Goal: Check status: Check status

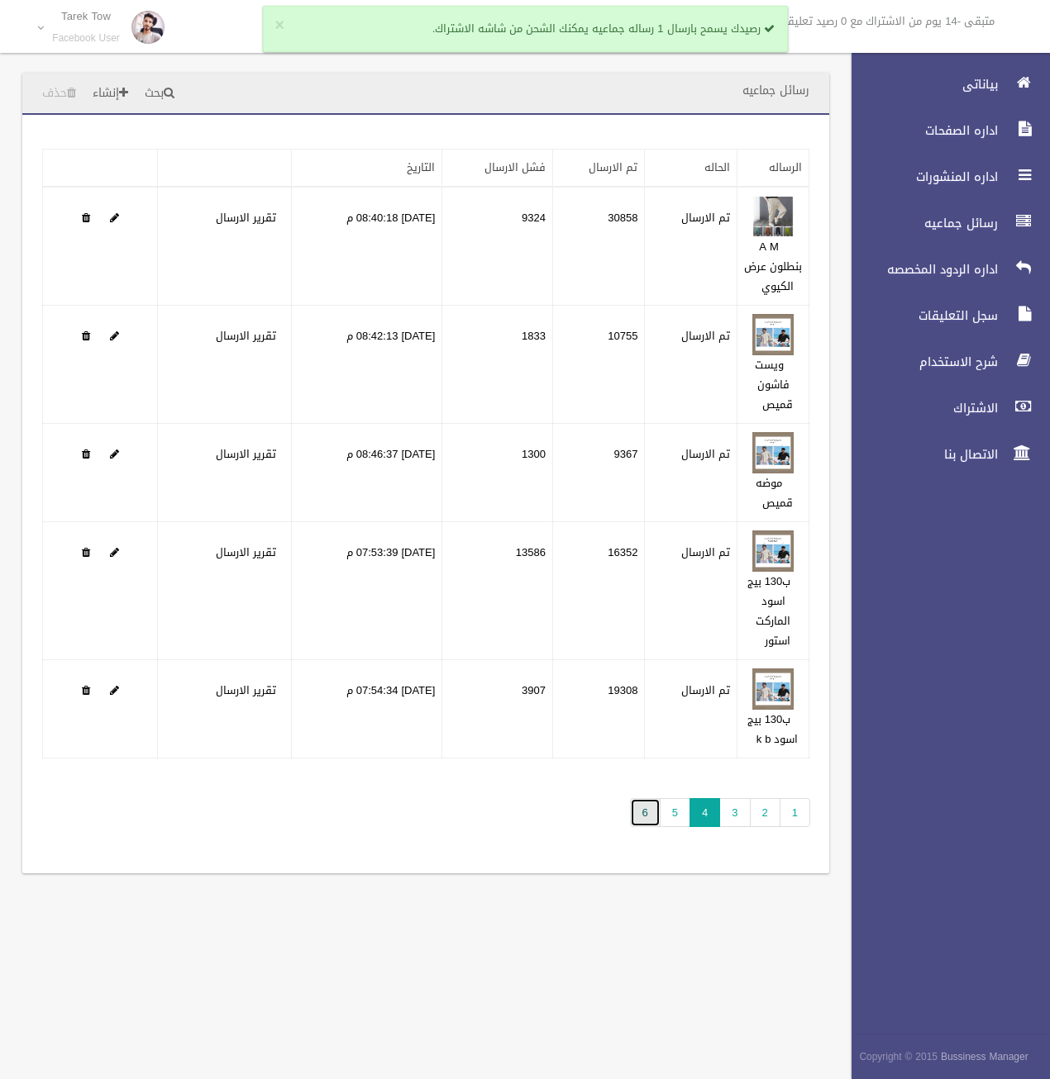
click at [645, 826] on link "6" at bounding box center [645, 812] width 31 height 29
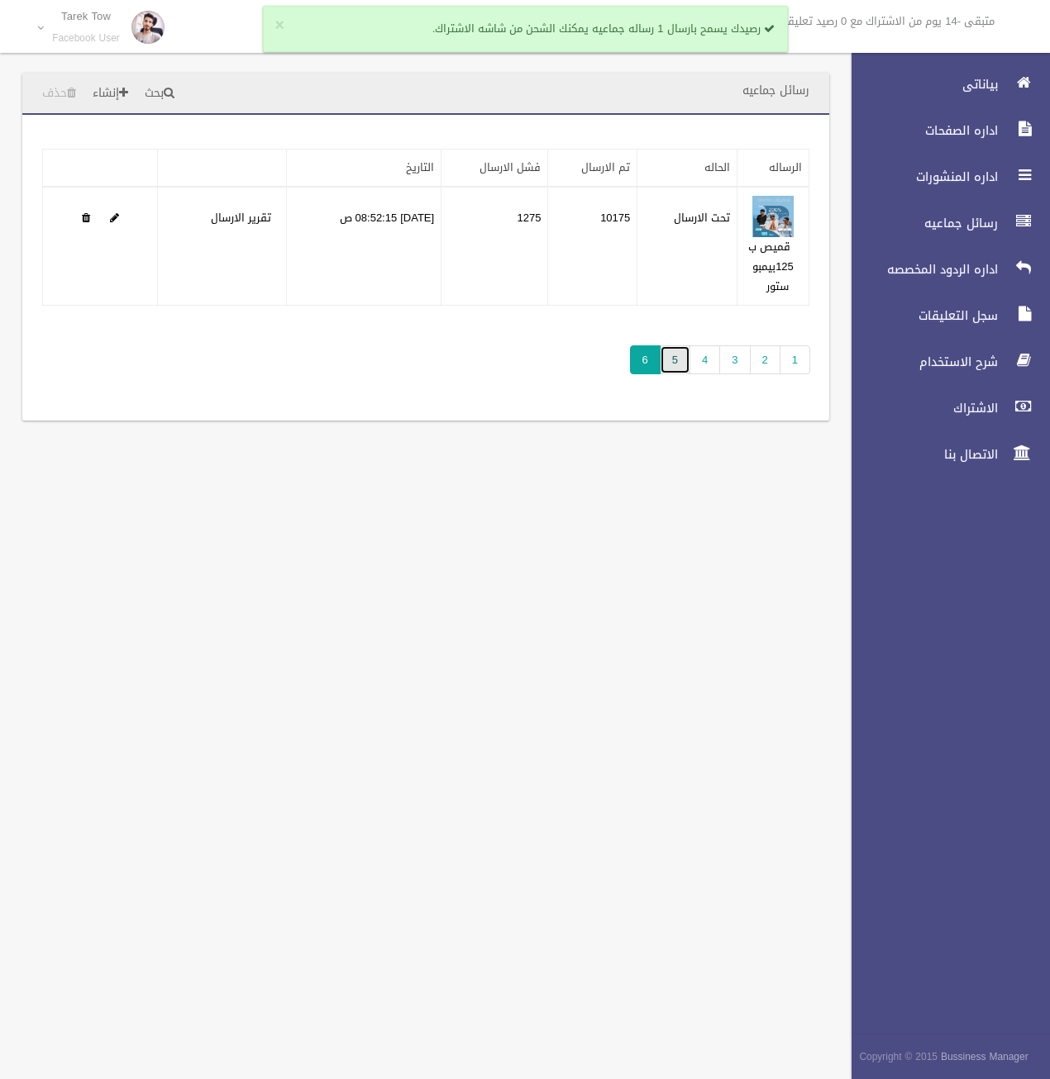
click at [686, 370] on link "5" at bounding box center [674, 359] width 31 height 29
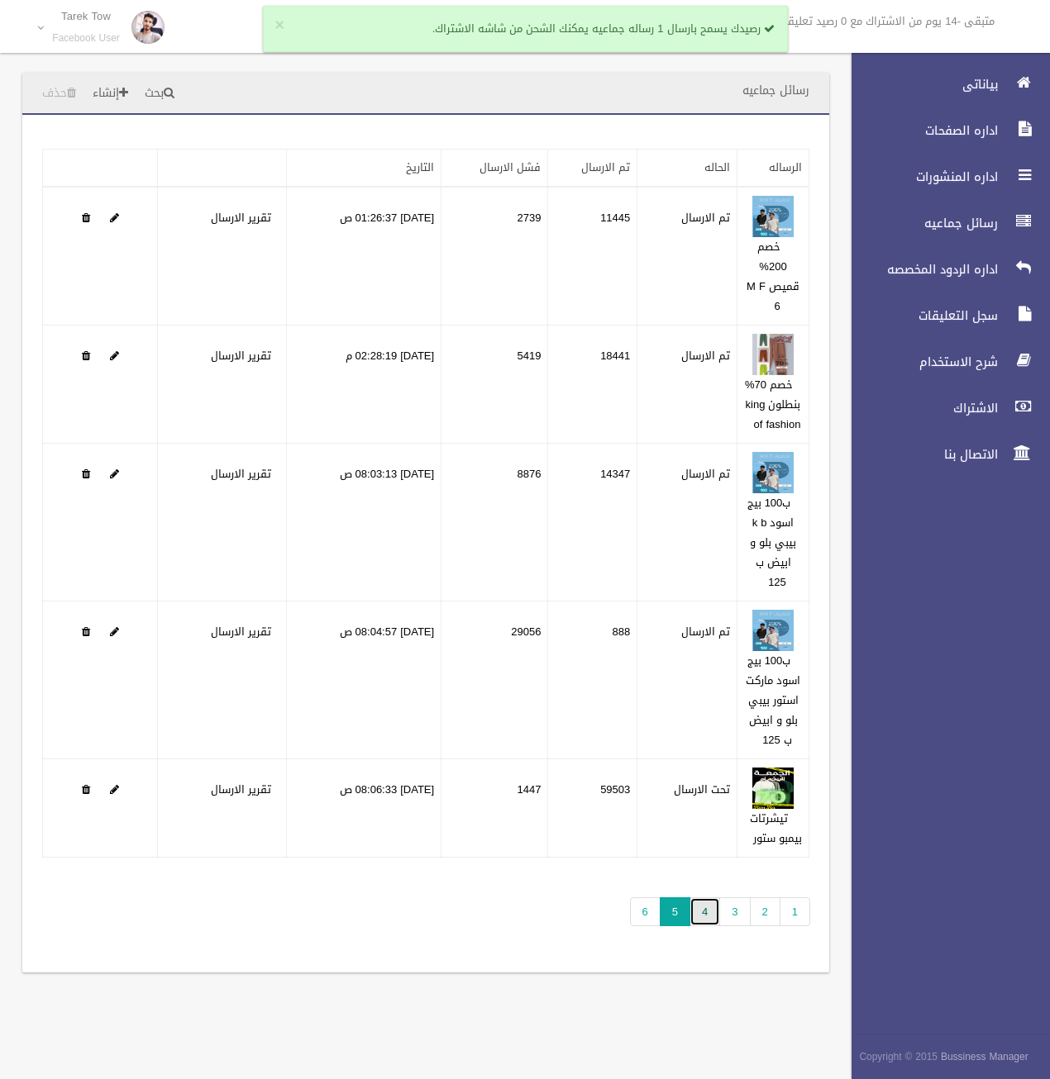
click at [708, 926] on link "4" at bounding box center [704, 911] width 31 height 29
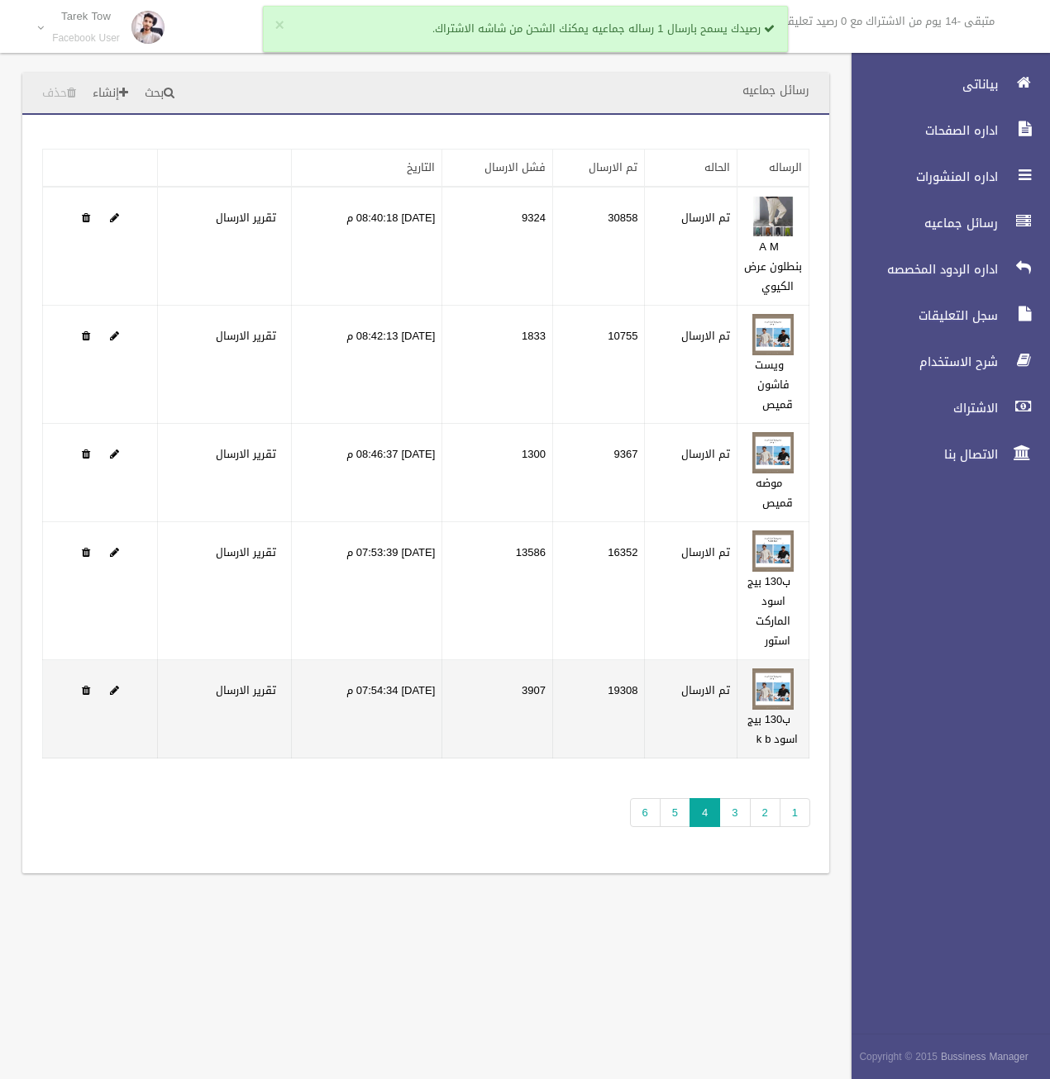
click at [638, 716] on td "19308" at bounding box center [598, 709] width 93 height 98
click at [637, 716] on td "19308" at bounding box center [598, 709] width 93 height 98
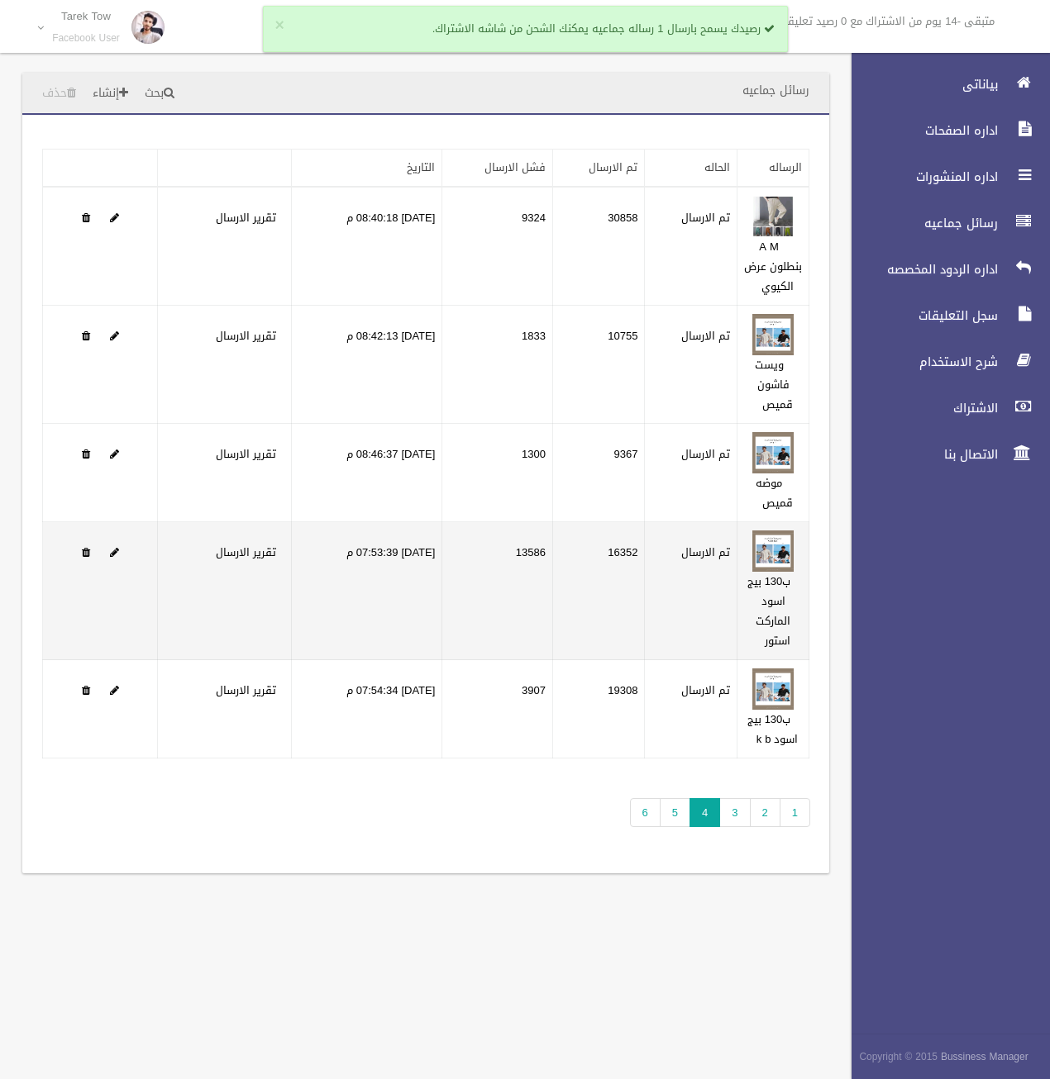
drag, startPoint x: 637, startPoint y: 716, endPoint x: 642, endPoint y: 576, distance: 140.6
click at [642, 576] on td "16352" at bounding box center [598, 591] width 93 height 138
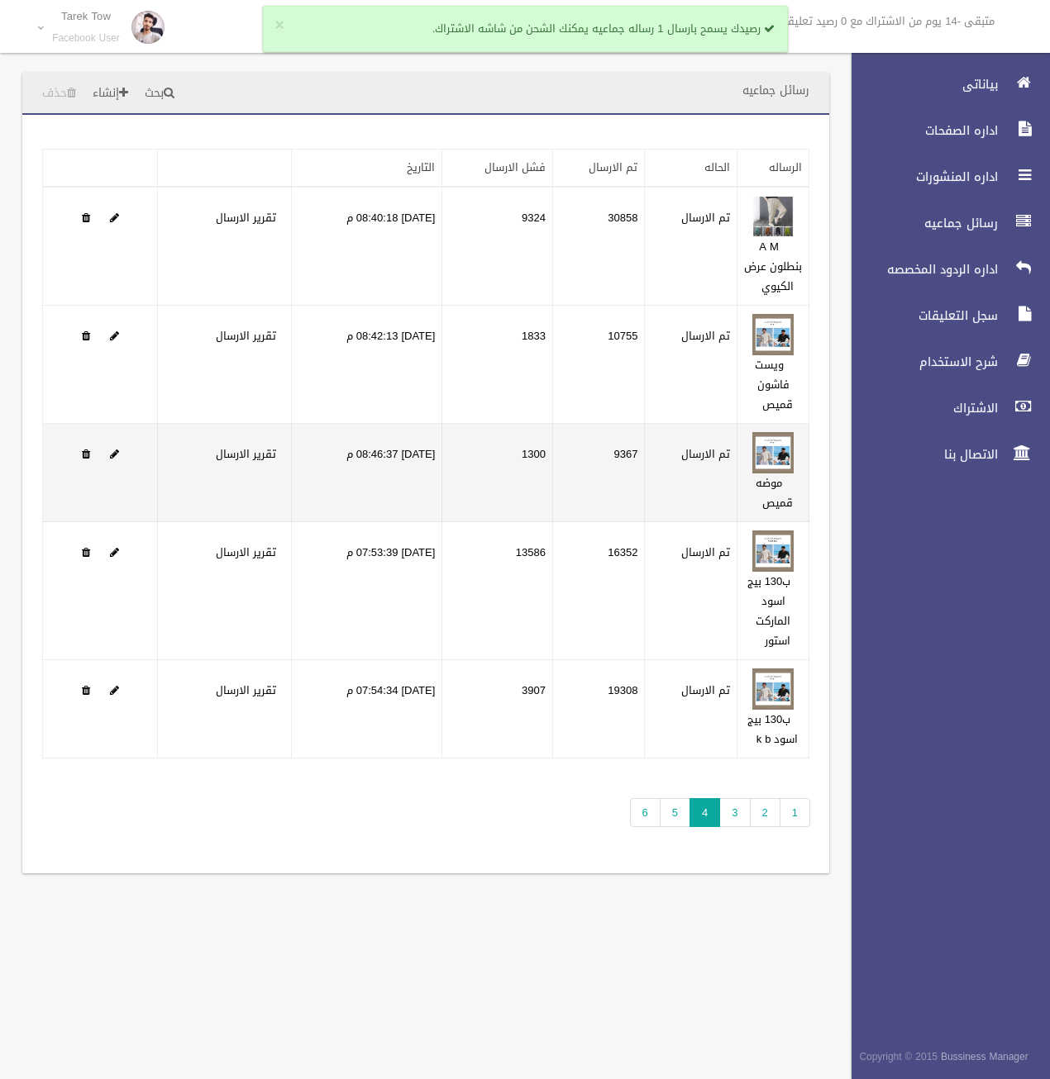
drag, startPoint x: 642, startPoint y: 576, endPoint x: 638, endPoint y: 478, distance: 98.4
click at [638, 478] on td "9367" at bounding box center [598, 473] width 93 height 98
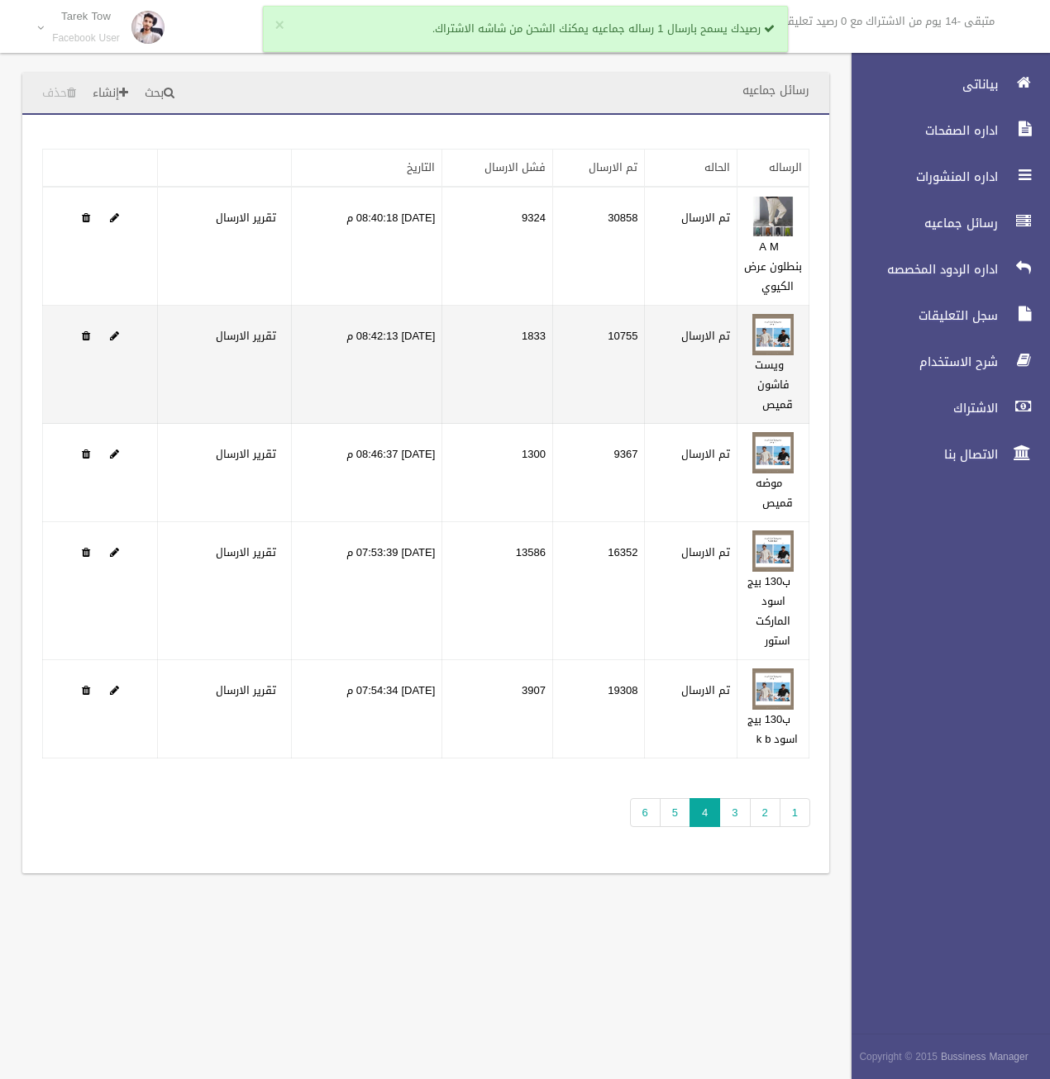
drag, startPoint x: 638, startPoint y: 478, endPoint x: 626, endPoint y: 355, distance: 122.9
click at [626, 355] on td "10755" at bounding box center [598, 365] width 93 height 118
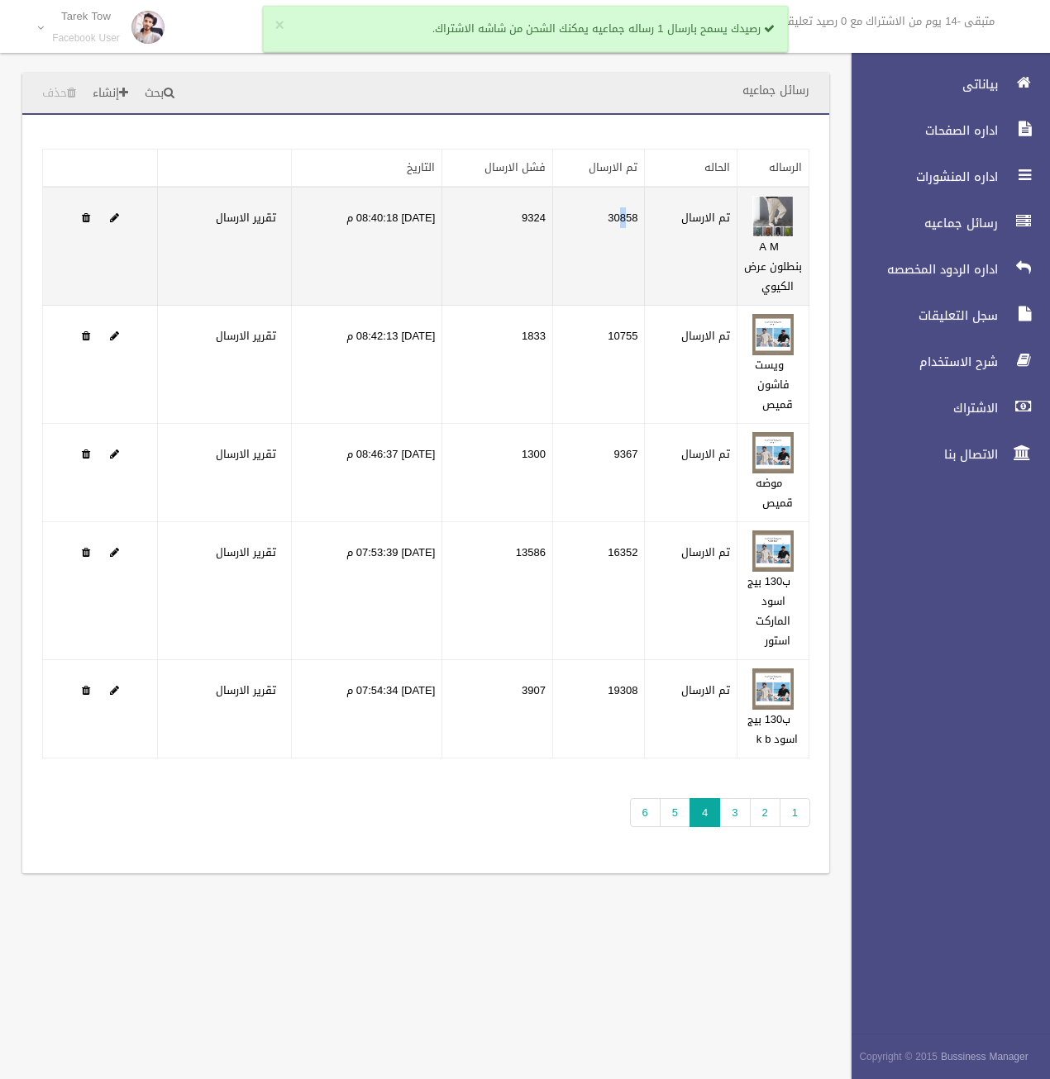
drag, startPoint x: 626, startPoint y: 355, endPoint x: 628, endPoint y: 221, distance: 133.9
click at [628, 221] on td "30858" at bounding box center [598, 246] width 93 height 119
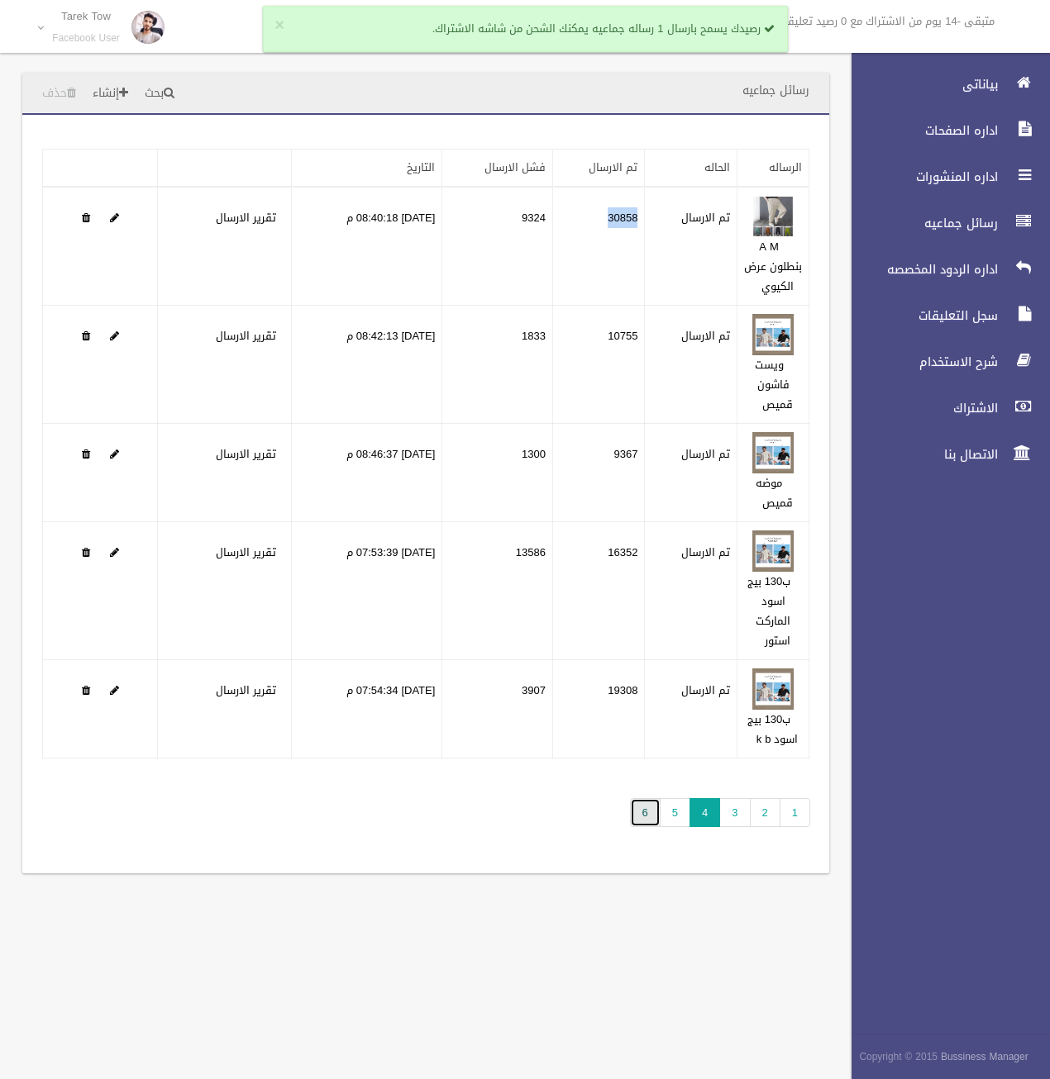
click at [638, 822] on link "6" at bounding box center [645, 812] width 31 height 29
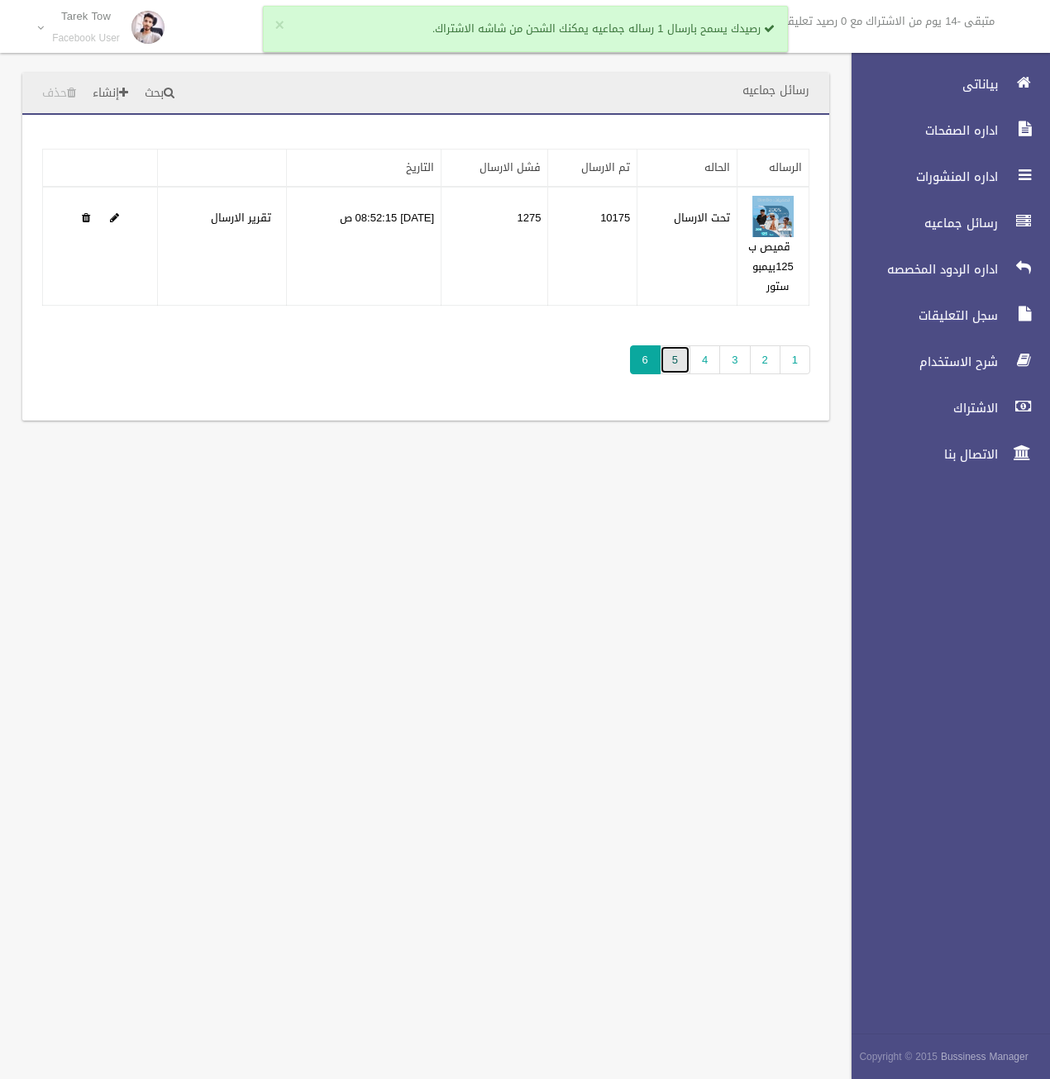
click at [684, 363] on link "5" at bounding box center [674, 359] width 31 height 29
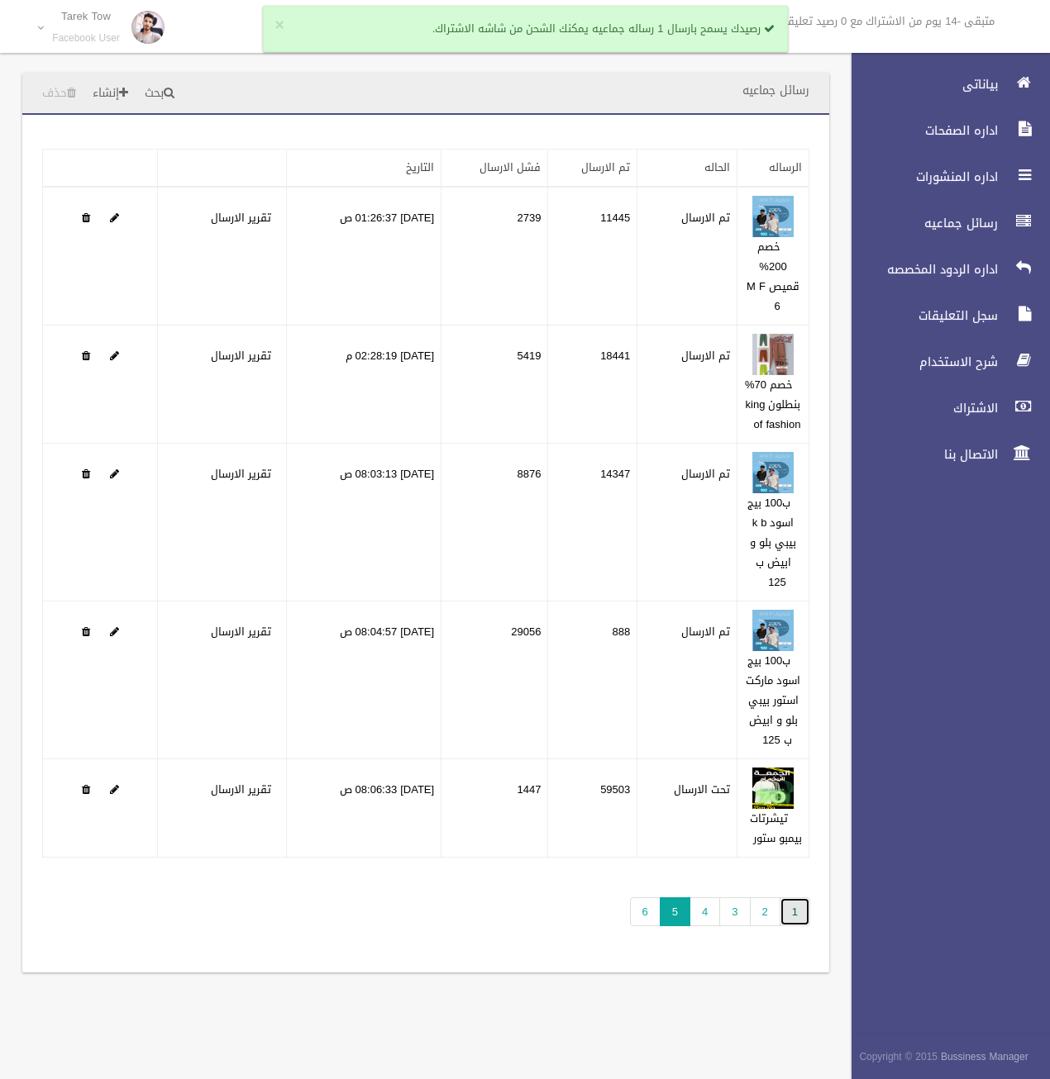
click at [805, 926] on link "1" at bounding box center [794, 911] width 31 height 29
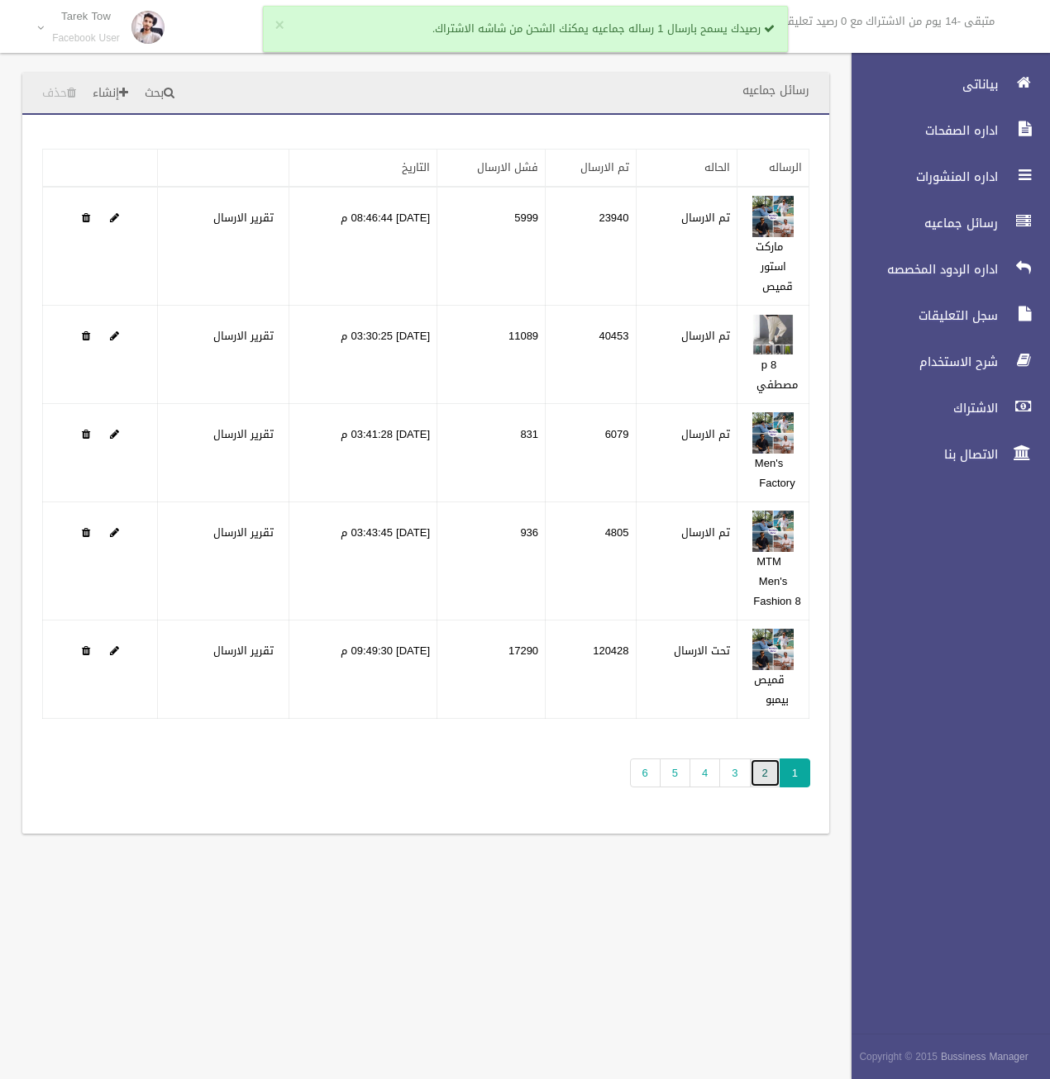
click at [765, 774] on link "2" at bounding box center [765, 773] width 31 height 29
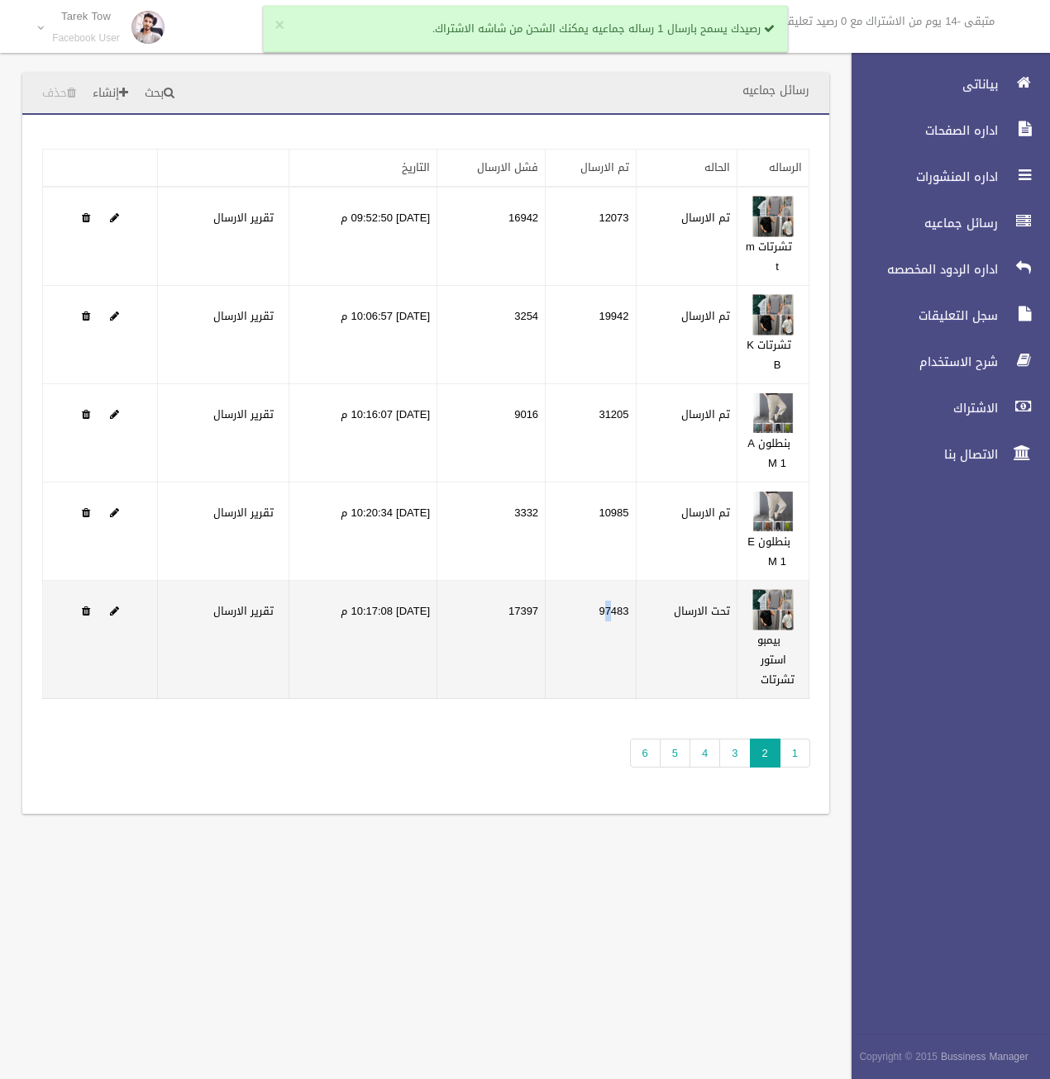
click at [610, 612] on td "97483" at bounding box center [590, 640] width 90 height 118
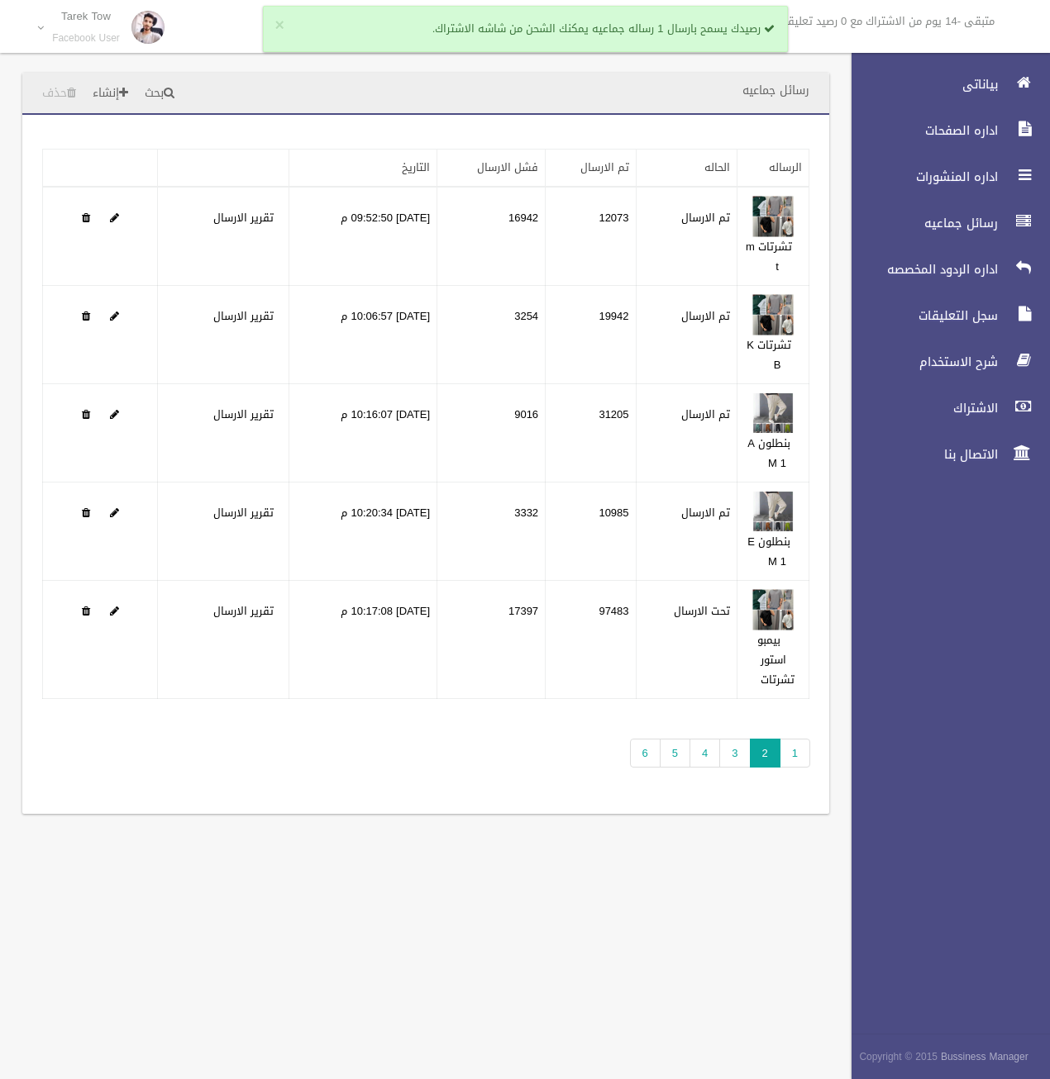
drag, startPoint x: 610, startPoint y: 612, endPoint x: 602, endPoint y: 735, distance: 122.6
click at [602, 735] on div "تطبيق مسح البيانات الرساله الحاله تم الارسال فشل الارسال التاريخ" at bounding box center [425, 464] width 807 height 699
click at [643, 748] on link "6" at bounding box center [645, 753] width 31 height 29
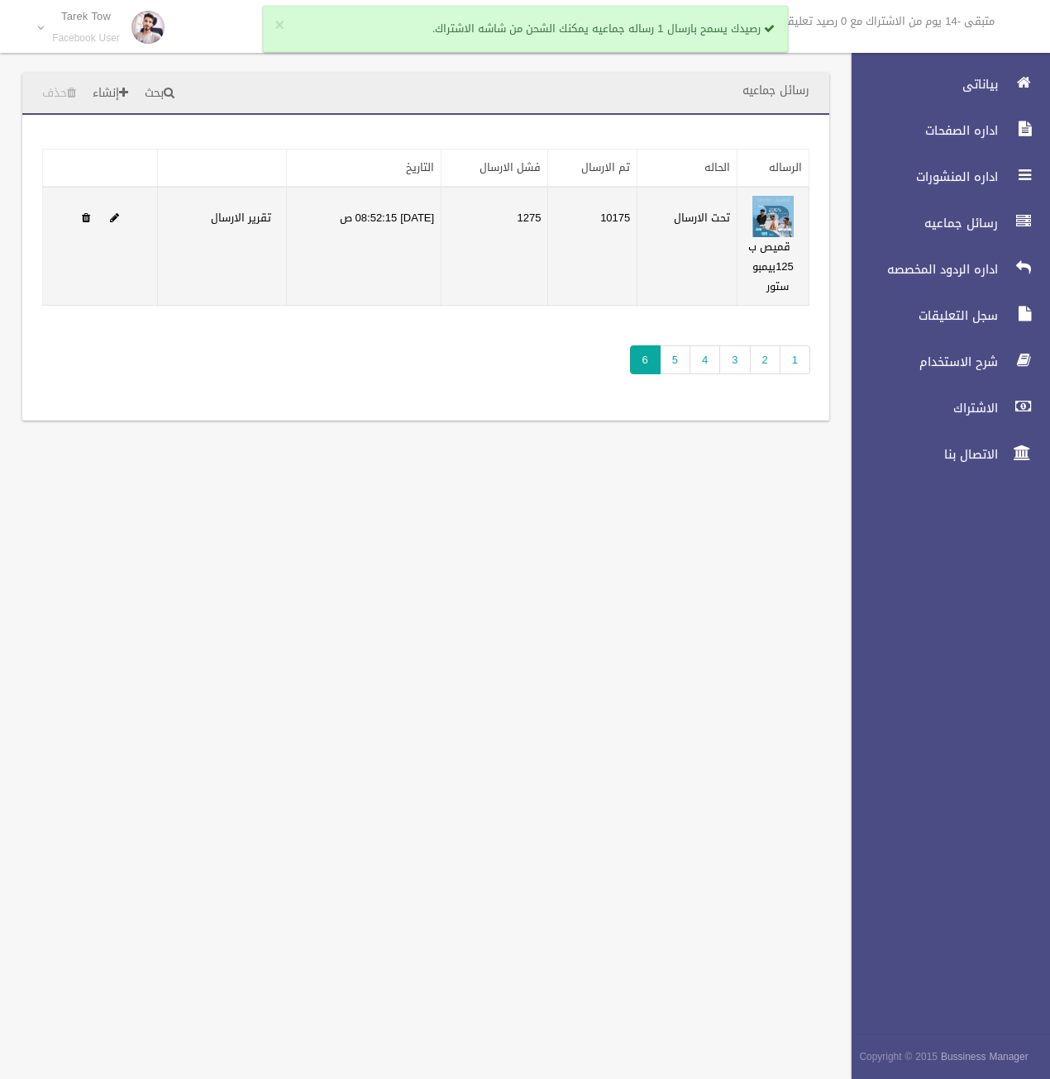
click at [410, 211] on td "[DATE] 08:52:15 ص" at bounding box center [364, 246] width 155 height 119
drag, startPoint x: 410, startPoint y: 211, endPoint x: 410, endPoint y: 286, distance: 75.2
click at [410, 286] on td "[DATE] 08:52:15 ص" at bounding box center [364, 246] width 155 height 119
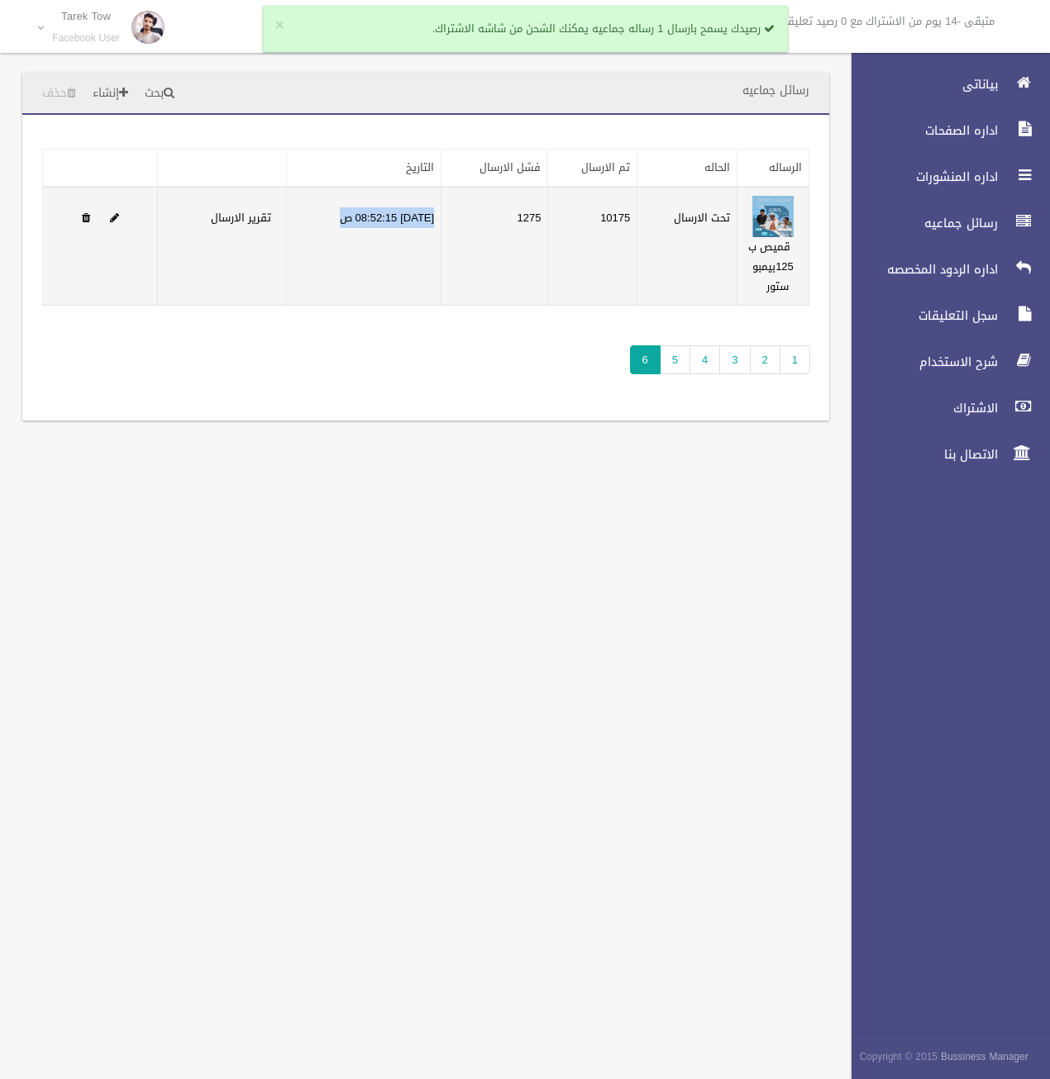
click at [412, 263] on td "[DATE] 08:52:15 ص" at bounding box center [364, 246] width 155 height 119
drag, startPoint x: 277, startPoint y: 208, endPoint x: 197, endPoint y: 217, distance: 80.7
click at [197, 217] on td "تقرير الارسال" at bounding box center [222, 246] width 129 height 119
drag, startPoint x: 197, startPoint y: 217, endPoint x: 203, endPoint y: 260, distance: 43.5
click at [203, 260] on td "تقرير الارسال" at bounding box center [222, 246] width 129 height 119
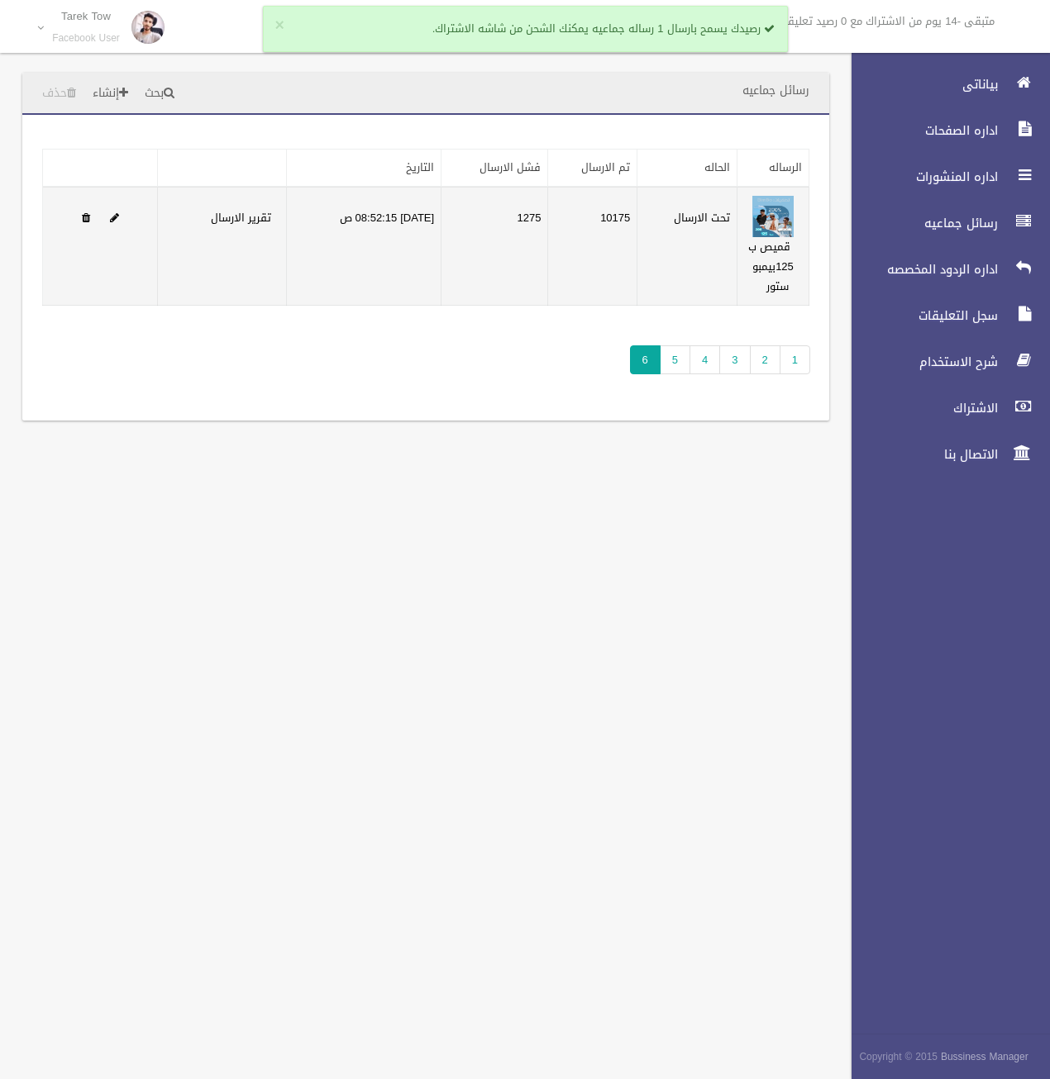
click at [544, 229] on td "1275" at bounding box center [494, 246] width 107 height 119
drag, startPoint x: 567, startPoint y: 215, endPoint x: 538, endPoint y: 226, distance: 30.9
click at [538, 226] on tr "قميص ب 125بيمبو ستور تحت الارسال 10175 1275 [DATE] 08:52:15 ص تقرير الارسال" at bounding box center [426, 246] width 766 height 119
drag, startPoint x: 538, startPoint y: 226, endPoint x: 580, endPoint y: 230, distance: 42.3
click at [580, 230] on td "10175" at bounding box center [592, 246] width 89 height 119
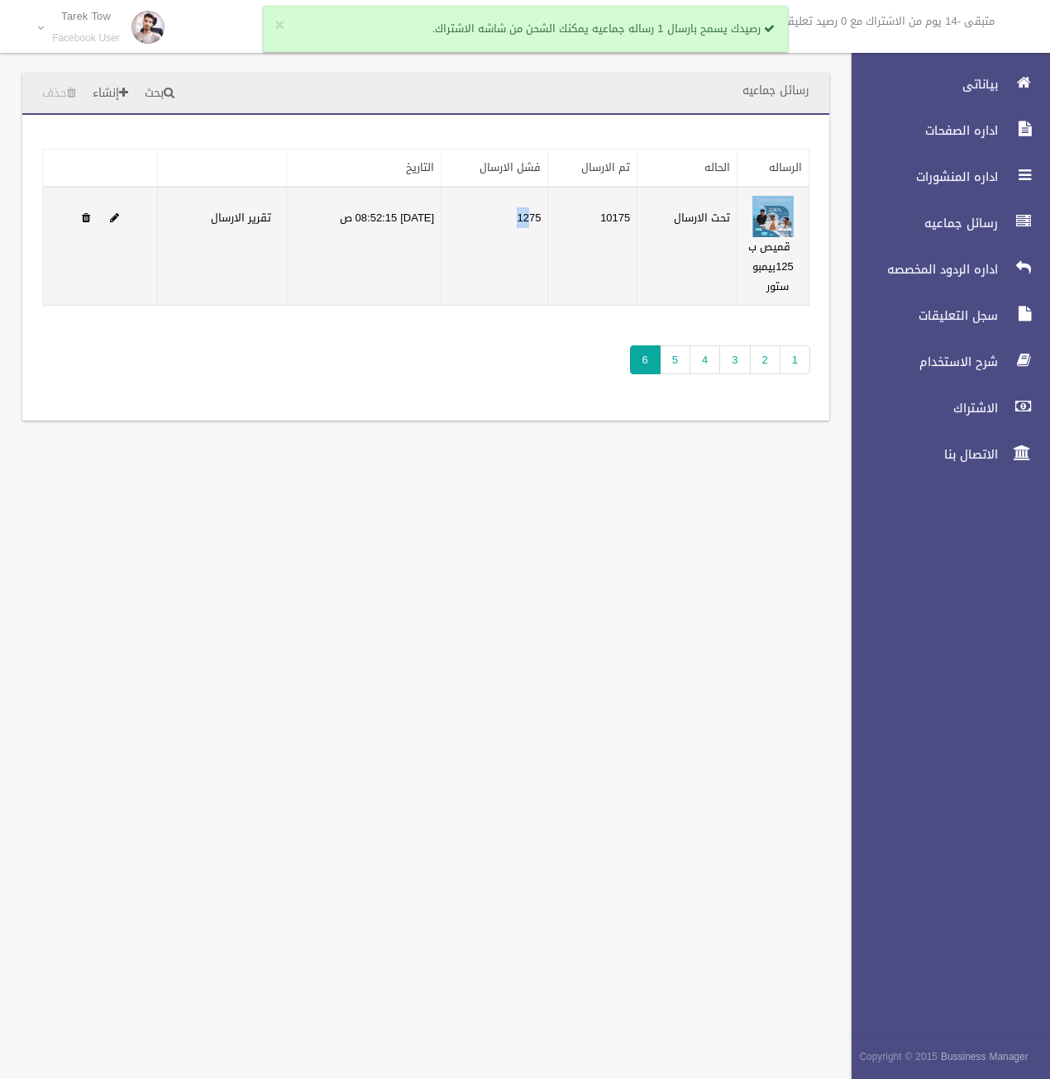
click at [593, 212] on td "10175" at bounding box center [592, 246] width 89 height 119
click at [593, 216] on td "10175" at bounding box center [592, 246] width 89 height 119
drag, startPoint x: 593, startPoint y: 216, endPoint x: 650, endPoint y: 217, distance: 57.0
click at [650, 217] on tr "قميص ب 125بيمبو ستور تحت الارسال 10175 1275 [DATE] 08:52:15 ص تقرير الارسال" at bounding box center [426, 246] width 766 height 119
drag, startPoint x: 650, startPoint y: 217, endPoint x: 665, endPoint y: 221, distance: 16.5
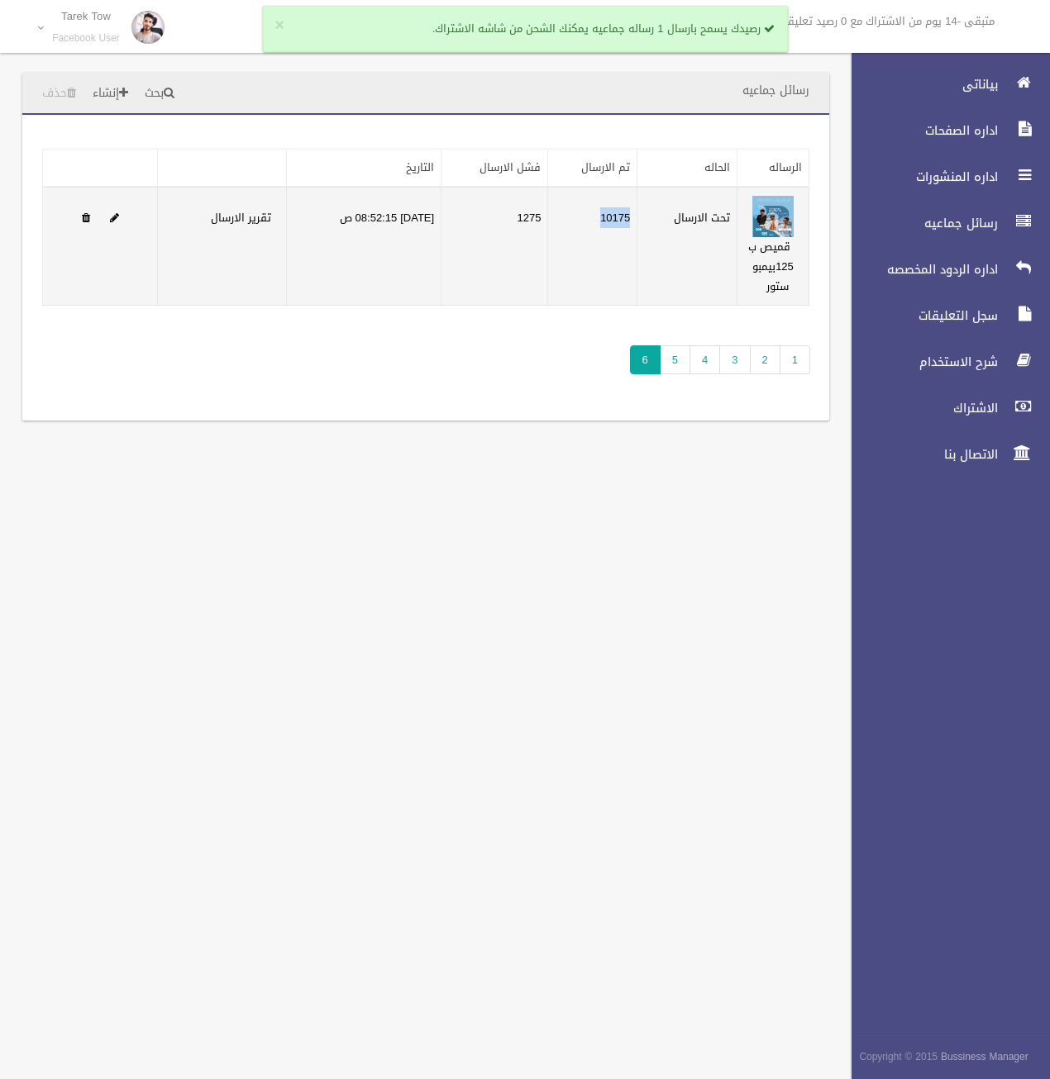
click at [665, 221] on td "تحت الارسال" at bounding box center [687, 246] width 100 height 119
click at [663, 223] on td "تحت الارسال" at bounding box center [687, 246] width 100 height 119
drag, startPoint x: 659, startPoint y: 216, endPoint x: 755, endPoint y: 238, distance: 97.6
click at [755, 238] on tr "قميص ب 125بيمبو ستور تحت الارسال 10175 1275 [DATE] 08:52:15 ص تقرير الارسال" at bounding box center [426, 246] width 766 height 119
drag, startPoint x: 755, startPoint y: 238, endPoint x: 750, endPoint y: 297, distance: 58.9
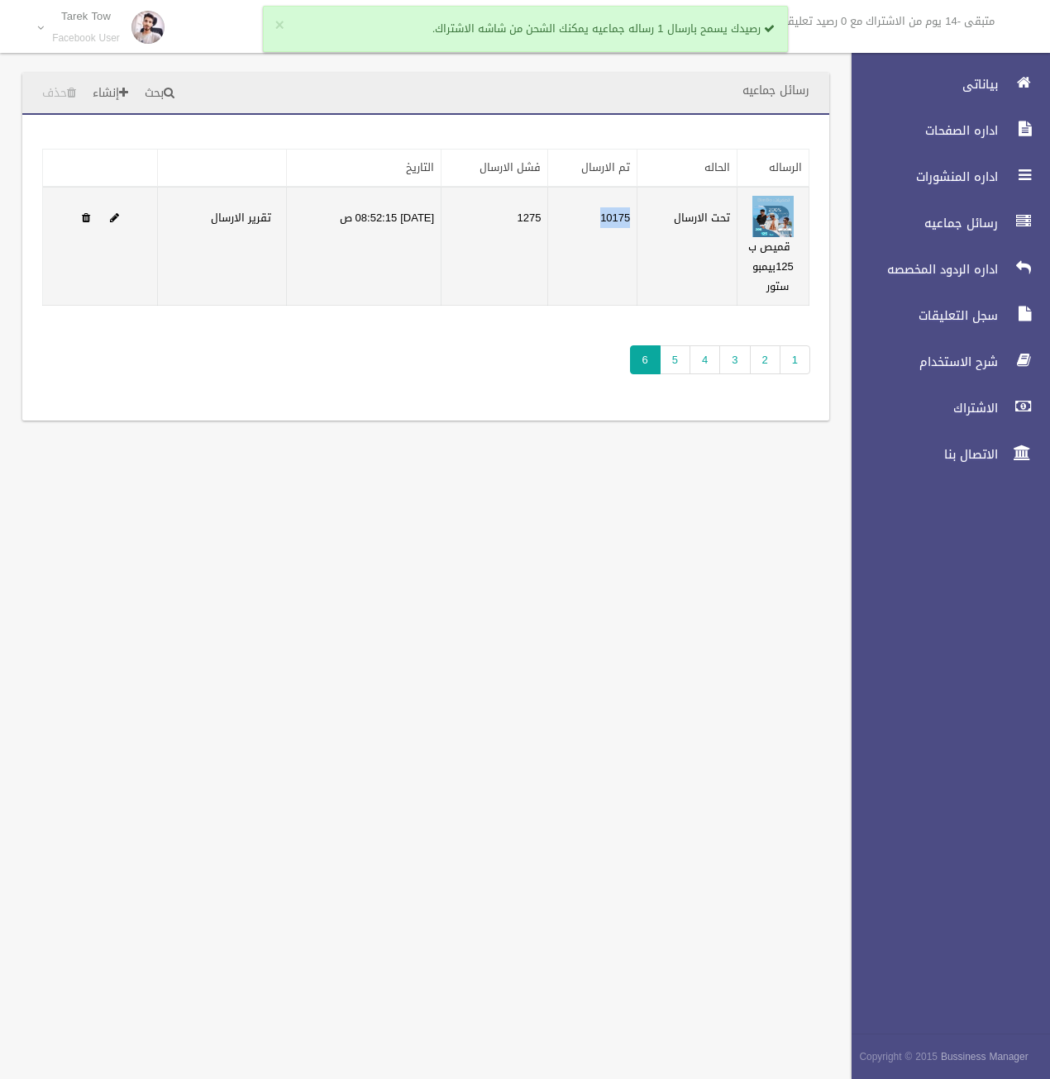
click at [750, 297] on td "قميص ب 125بيمبو ستور" at bounding box center [773, 246] width 72 height 119
click at [738, 292] on td "قميص ب 125بيمبو ستور" at bounding box center [773, 246] width 72 height 119
drag, startPoint x: 811, startPoint y: 249, endPoint x: 783, endPoint y: 276, distance: 38.6
click at [783, 276] on div "تطبيق مسح البيانات الرساله الحاله تم الارسال فشل الارسال التاريخ" at bounding box center [425, 268] width 807 height 306
drag, startPoint x: 783, startPoint y: 276, endPoint x: 714, endPoint y: 295, distance: 72.0
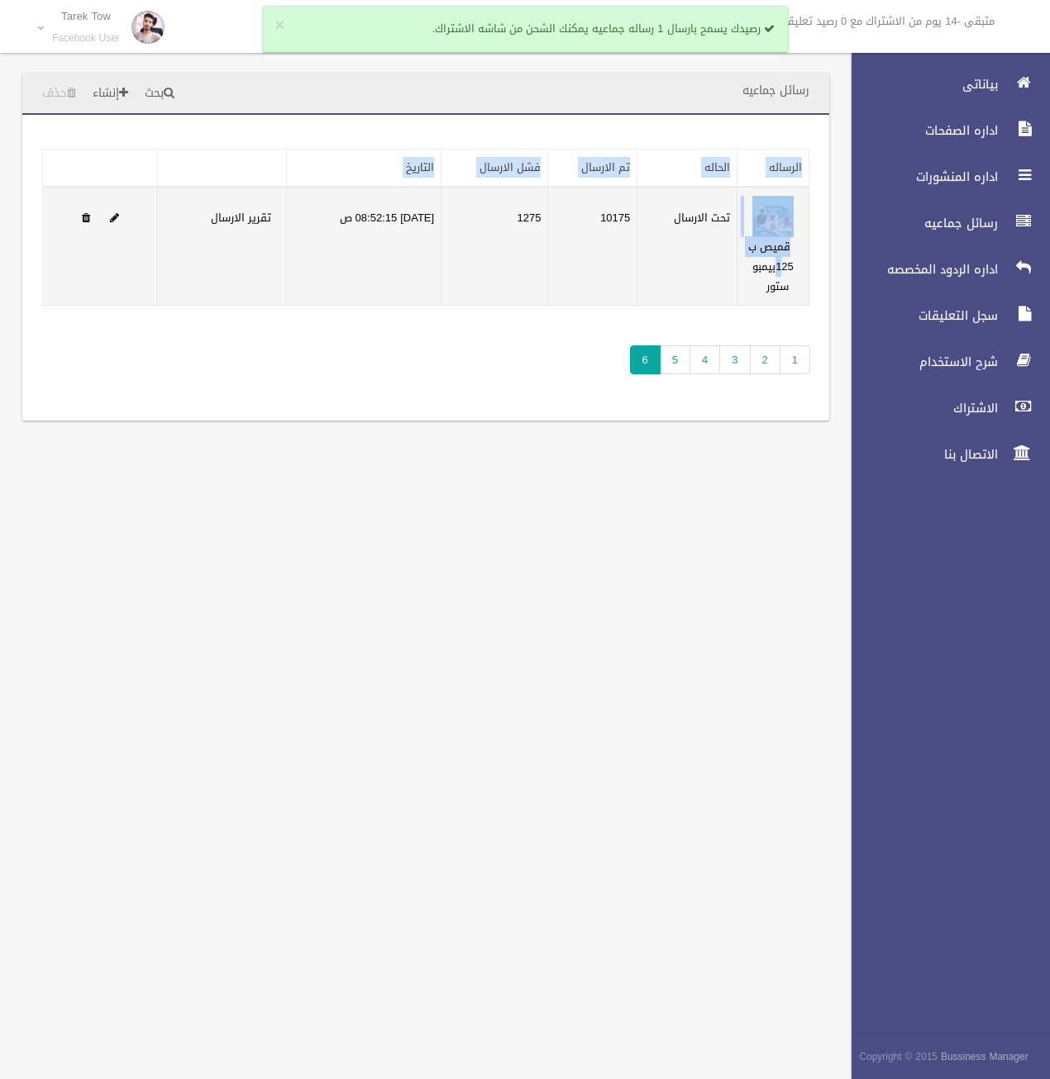
click at [714, 295] on td "تحت الارسال" at bounding box center [687, 246] width 100 height 119
click at [661, 276] on td "تحت الارسال" at bounding box center [687, 246] width 100 height 119
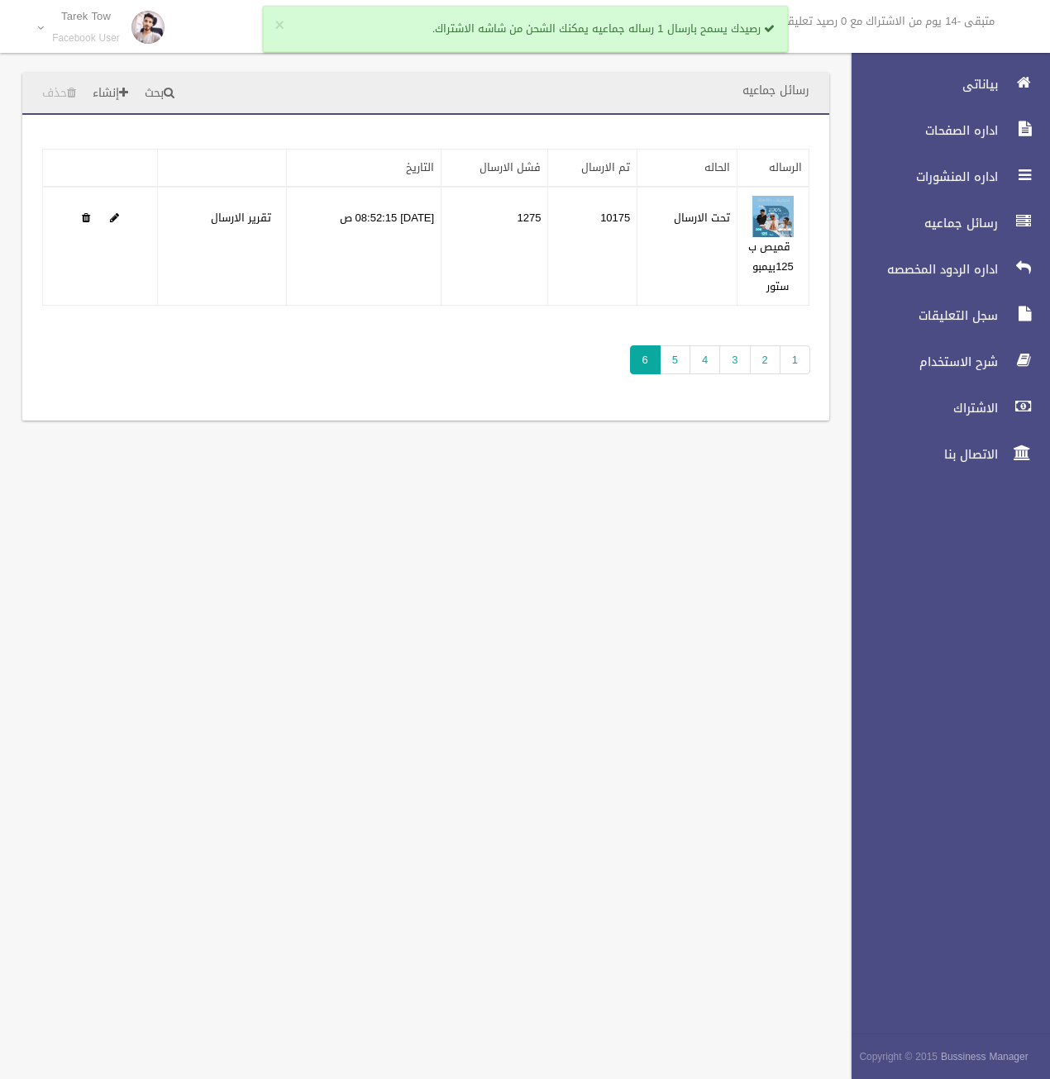
click at [357, 776] on div "رسائل جماعيه بحث إنشاء حذف تطبيق مسح البيانات" at bounding box center [525, 539] width 1050 height 1079
